Goal: Transaction & Acquisition: Purchase product/service

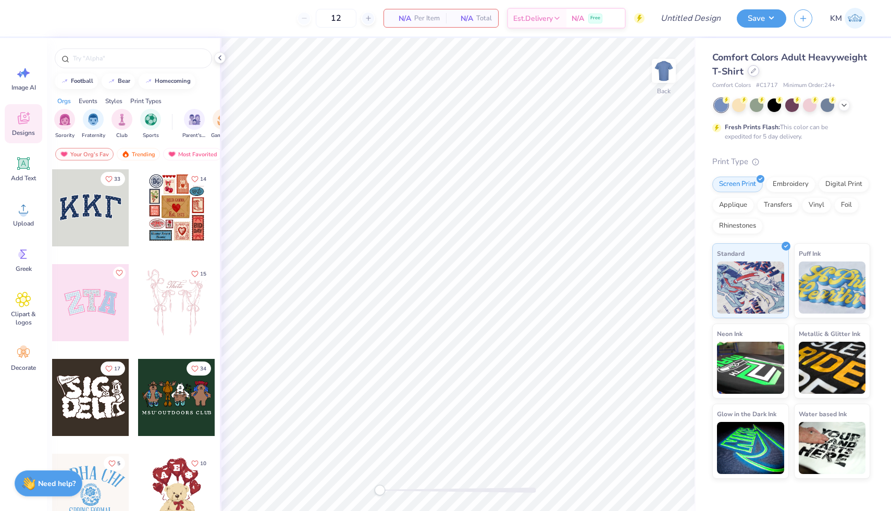
click at [752, 75] on div at bounding box center [753, 70] width 11 height 11
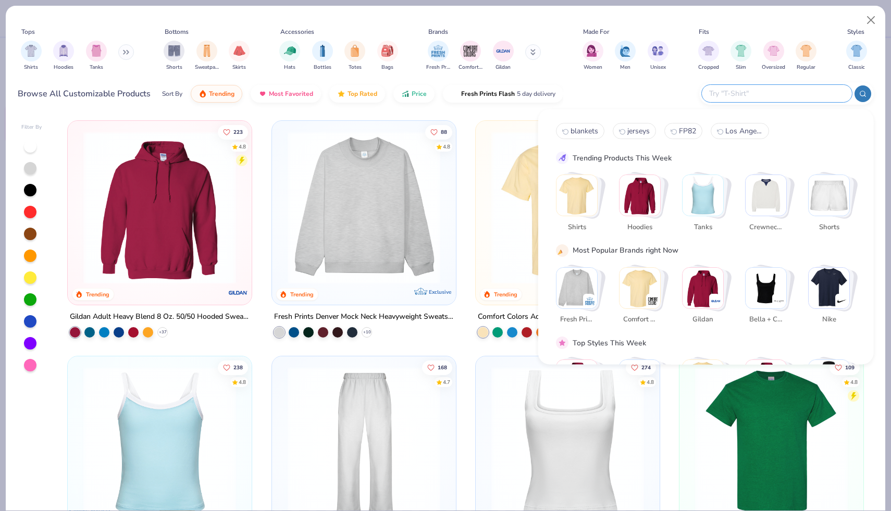
click at [772, 89] on input "text" at bounding box center [776, 94] width 137 height 12
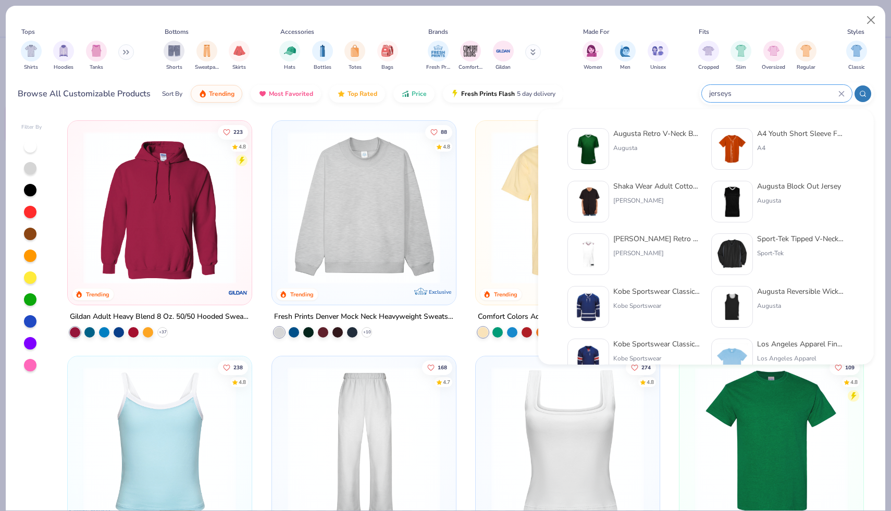
type input "jerseys"
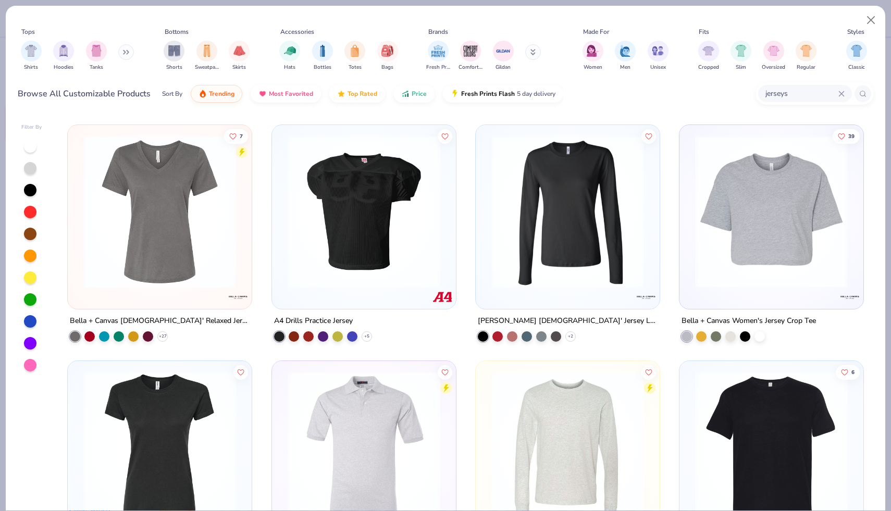
scroll to position [1176, 0]
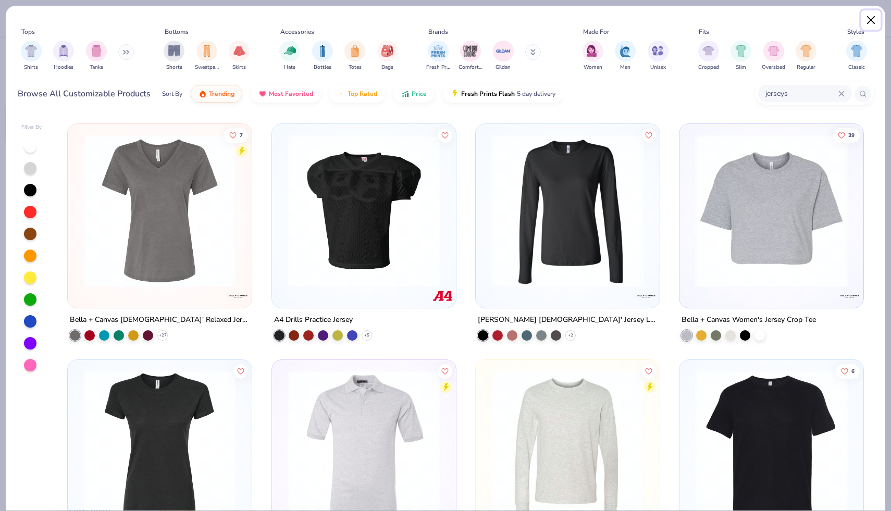
click at [868, 27] on button "Close" at bounding box center [872, 20] width 20 height 20
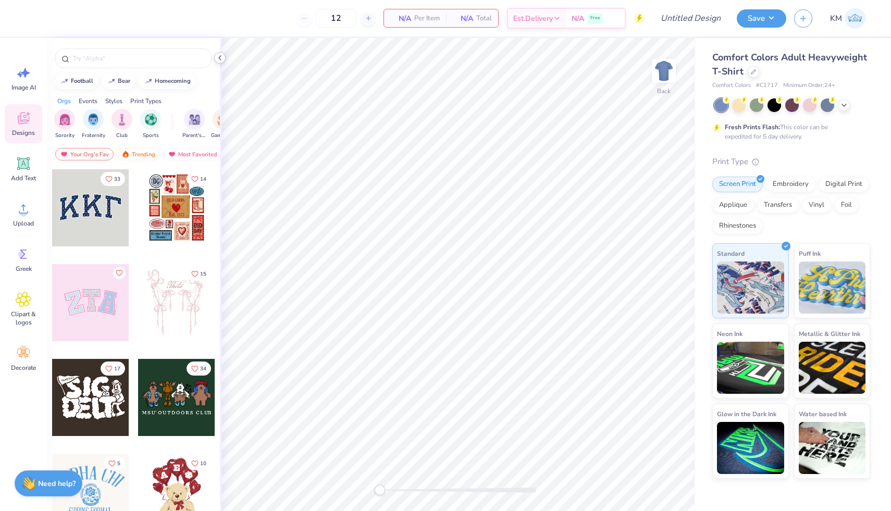
click at [219, 56] on icon at bounding box center [220, 58] width 8 height 8
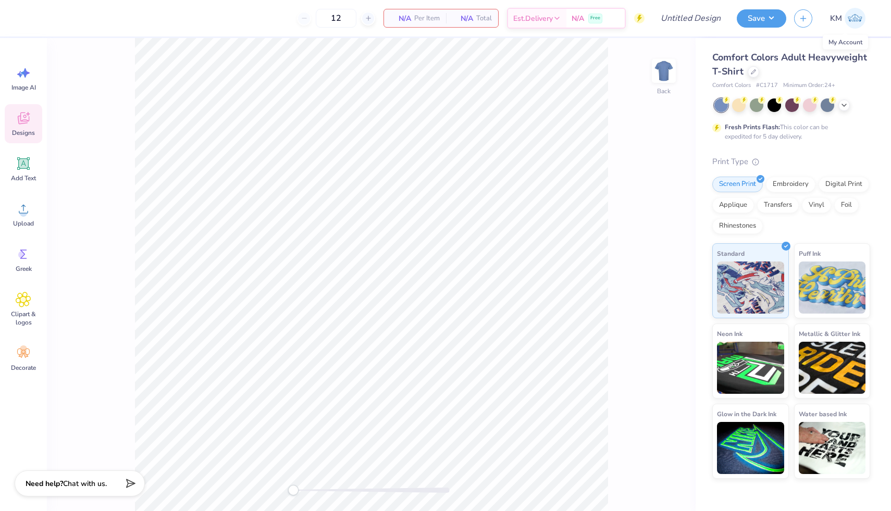
click at [840, 23] on span "KM" at bounding box center [836, 19] width 12 height 12
click at [750, 76] on div "Comfort Colors Adult Heavyweight T-Shirt" at bounding box center [792, 65] width 158 height 28
click at [753, 75] on div at bounding box center [753, 70] width 11 height 11
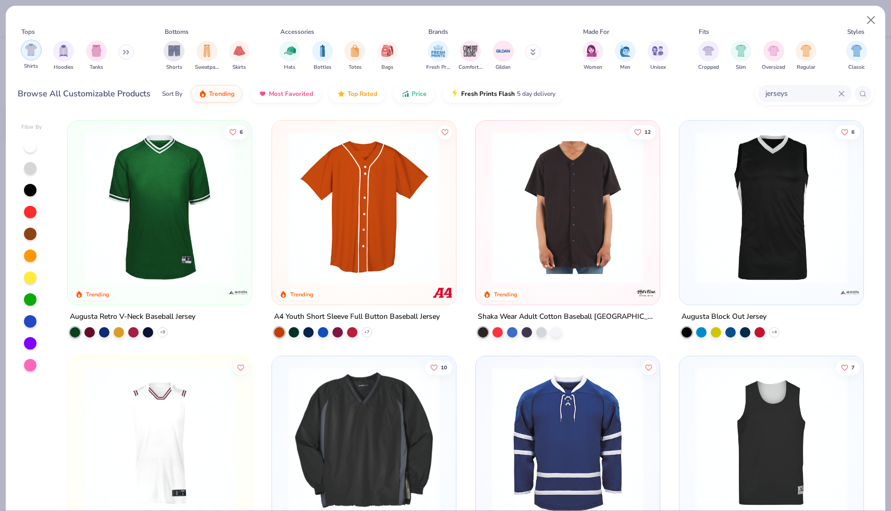
click at [39, 52] on div "filter for Shirts" at bounding box center [31, 50] width 21 height 21
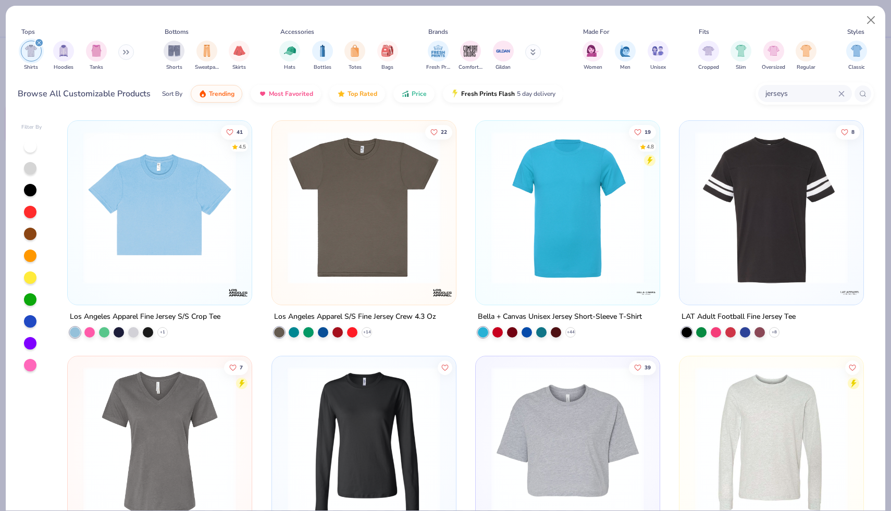
click at [715, 276] on img at bounding box center [771, 207] width 163 height 153
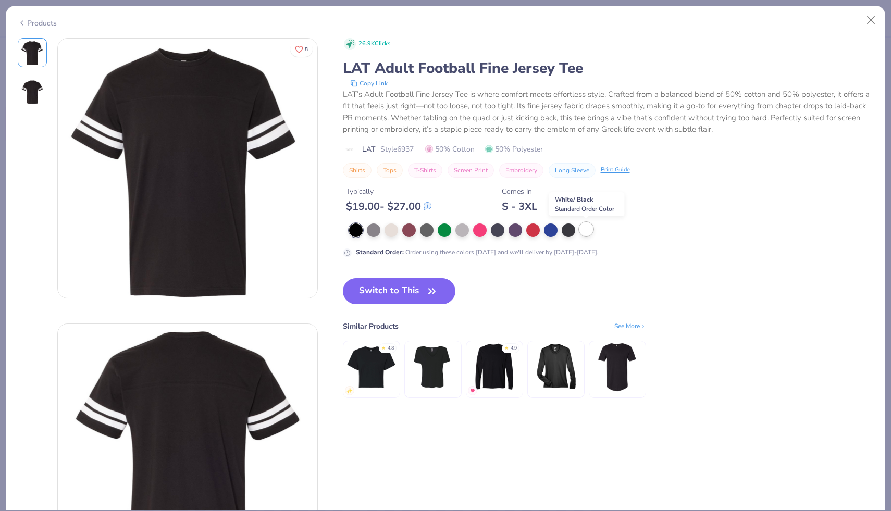
click at [589, 233] on div at bounding box center [587, 230] width 14 height 14
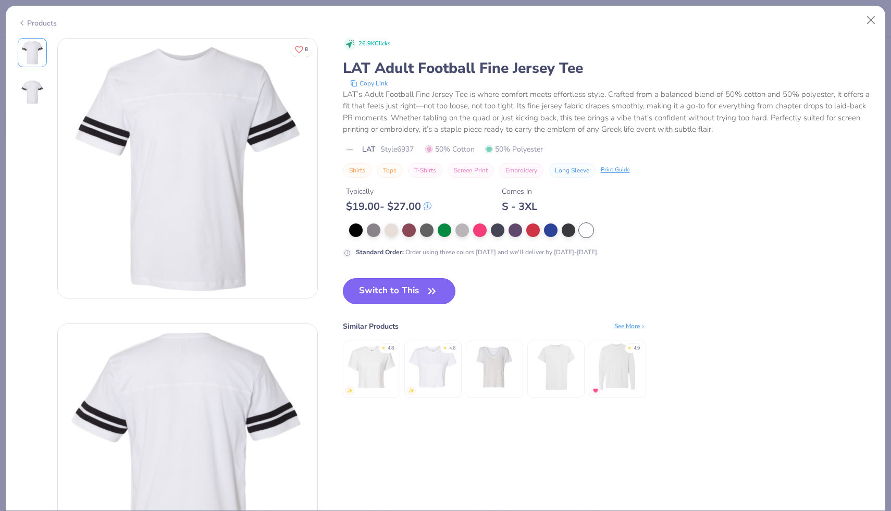
click at [401, 296] on button "Switch to This" at bounding box center [399, 291] width 113 height 26
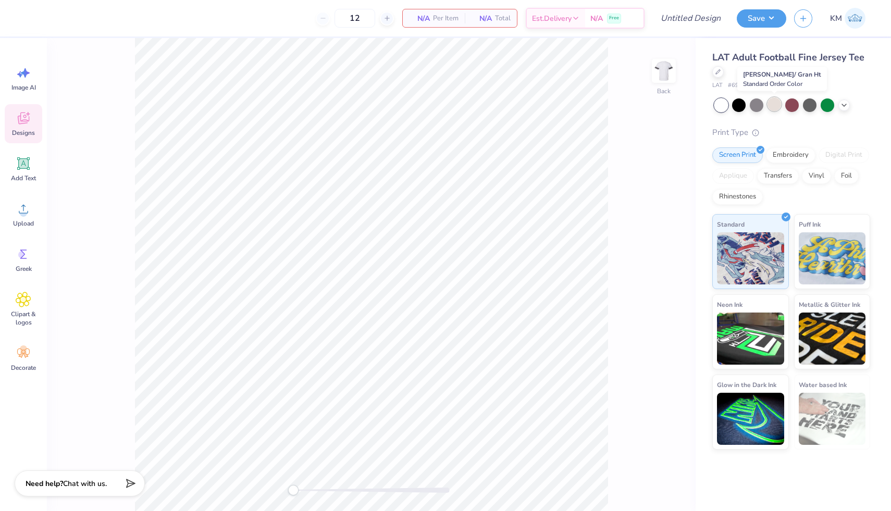
click at [769, 107] on div at bounding box center [775, 104] width 14 height 14
click at [847, 103] on icon at bounding box center [844, 104] width 8 height 8
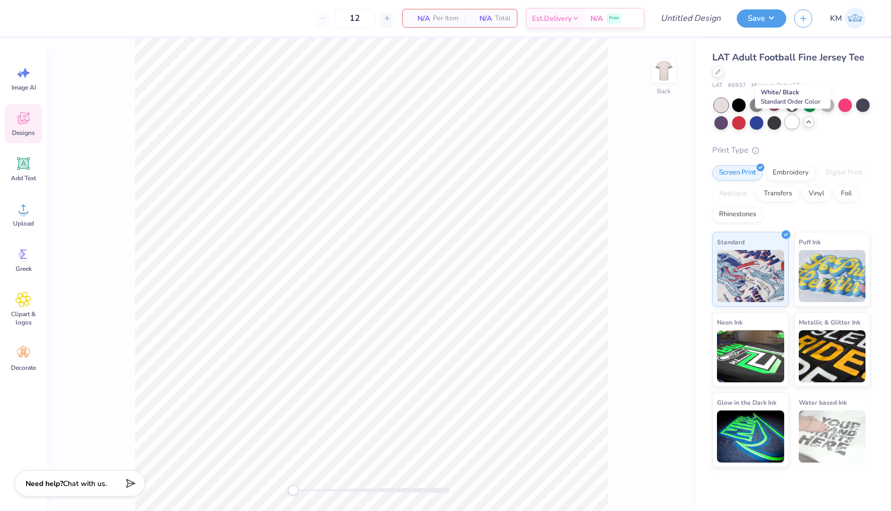
click at [793, 126] on div at bounding box center [793, 122] width 14 height 14
click at [714, 76] on div "LAT Adult Football Fine Jersey Tee" at bounding box center [792, 65] width 158 height 28
click at [715, 72] on div at bounding box center [718, 70] width 11 height 11
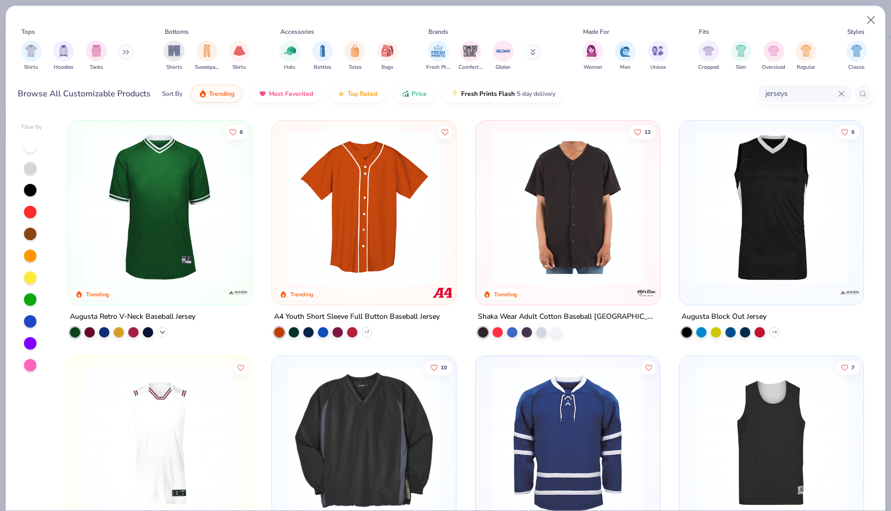
click at [165, 335] on icon at bounding box center [162, 332] width 8 height 8
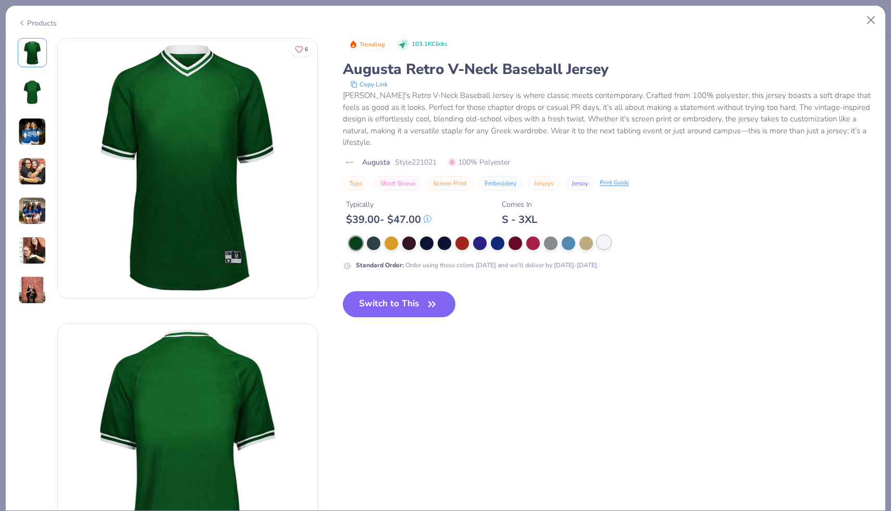
click at [600, 236] on div at bounding box center [604, 243] width 14 height 14
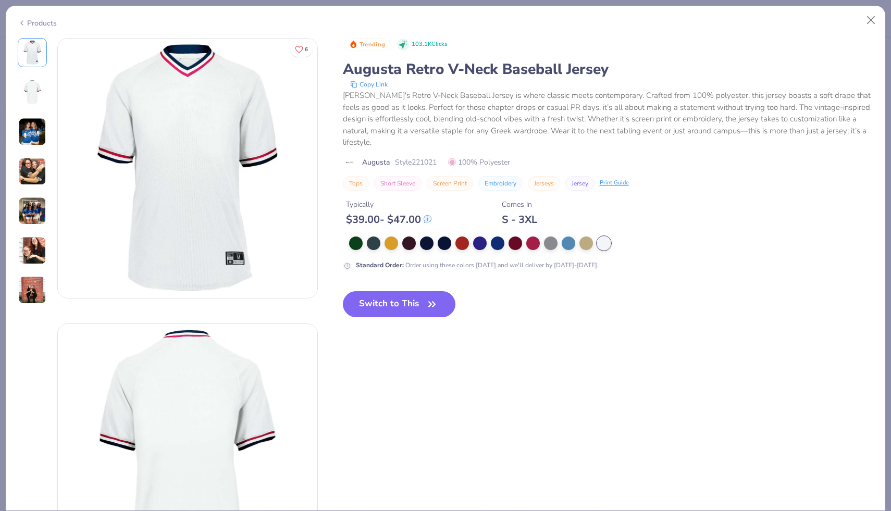
click at [30, 148] on div at bounding box center [32, 171] width 29 height 267
click at [30, 133] on img at bounding box center [32, 132] width 28 height 28
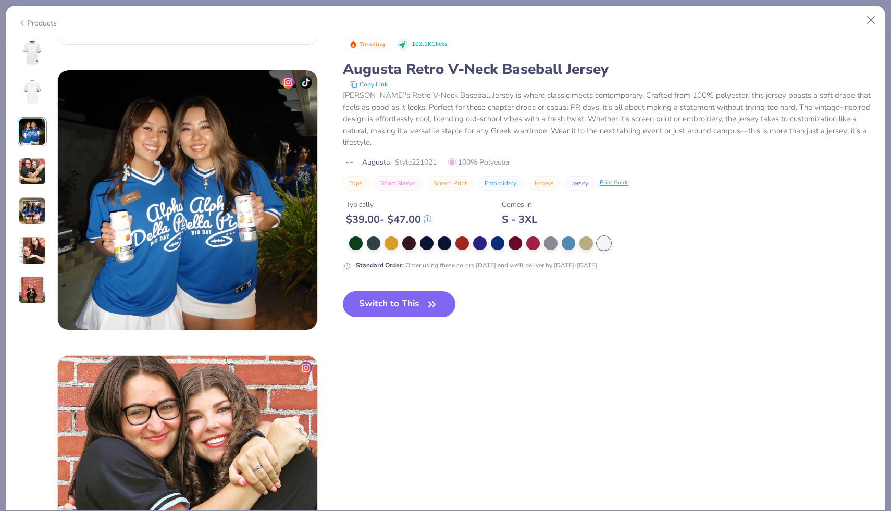
scroll to position [571, 0]
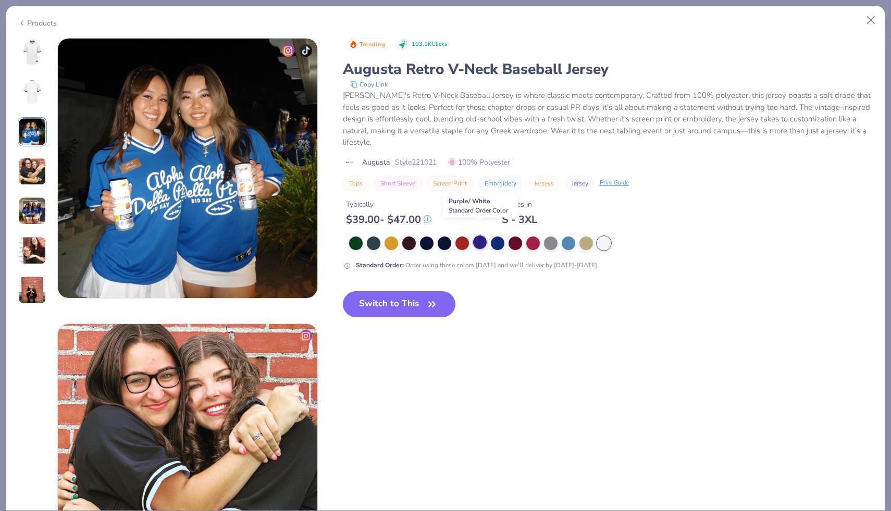
click at [480, 236] on div at bounding box center [480, 243] width 14 height 14
click at [496, 236] on div at bounding box center [498, 243] width 14 height 14
click at [33, 57] on img at bounding box center [32, 52] width 25 height 25
